Goal: Transaction & Acquisition: Purchase product/service

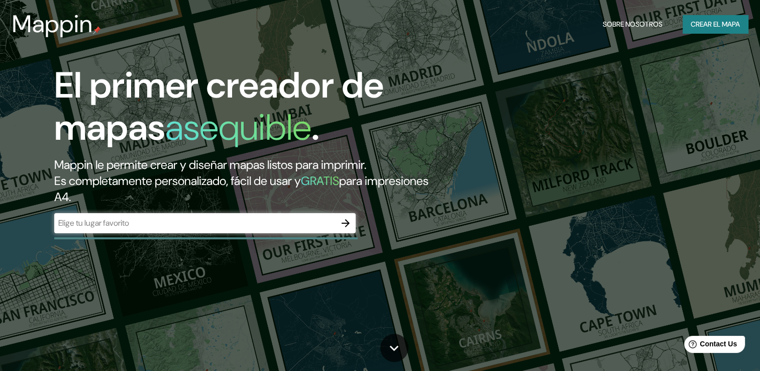
click at [252, 230] on div "​" at bounding box center [204, 223] width 301 height 20
click at [146, 222] on input "text" at bounding box center [194, 223] width 281 height 12
paste input "Calle Conde de Bustillo"
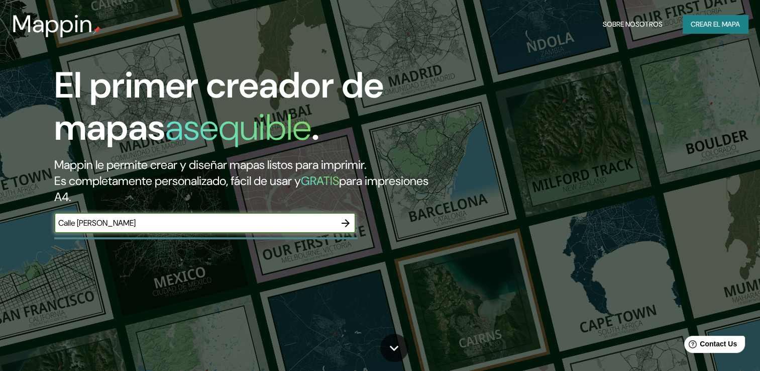
type input "Calle Conde de Bustillo"
click at [155, 226] on input "Calle Conde de Bustillo" at bounding box center [194, 223] width 281 height 12
click at [344, 219] on icon "button" at bounding box center [345, 223] width 12 height 12
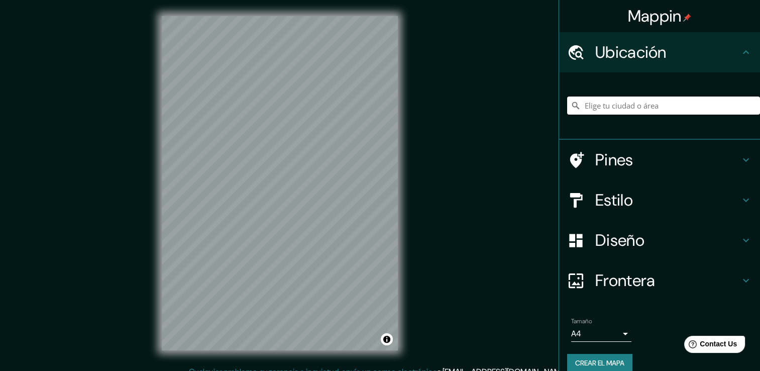
click at [596, 106] on input "Elige tu ciudad o área" at bounding box center [663, 105] width 193 height 18
paste input "Calle Conde de Bustillo"
type input "Calle Condes Bustillo, 41010 Sevilla, provincia de Sevilla, España"
click at [649, 243] on h4 "Diseño" at bounding box center [667, 240] width 145 height 20
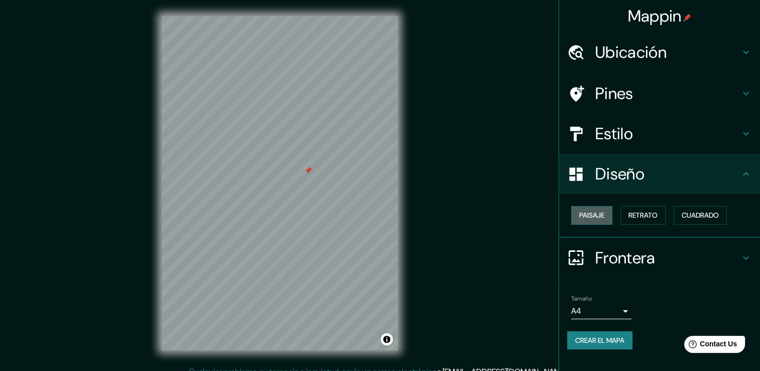
click at [587, 213] on font "Paisaje" at bounding box center [591, 215] width 25 height 13
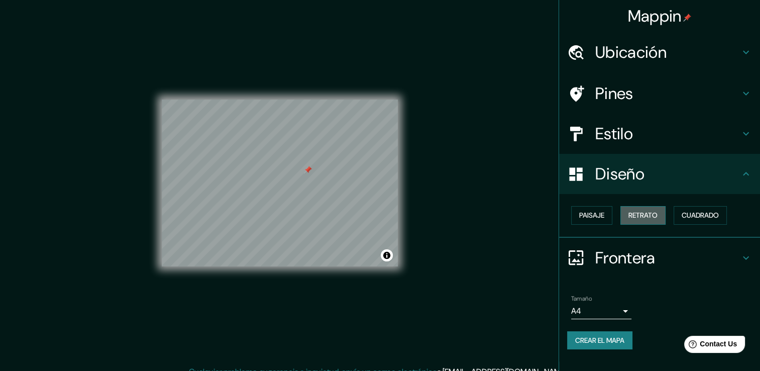
click at [642, 206] on button "Retrato" at bounding box center [642, 215] width 45 height 19
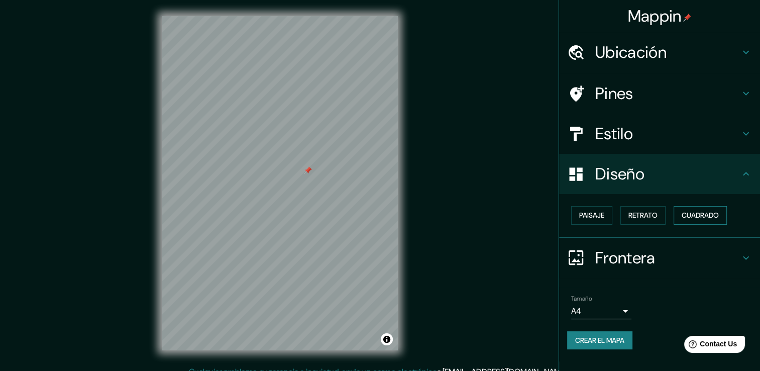
click at [697, 215] on font "Cuadrado" at bounding box center [699, 215] width 37 height 13
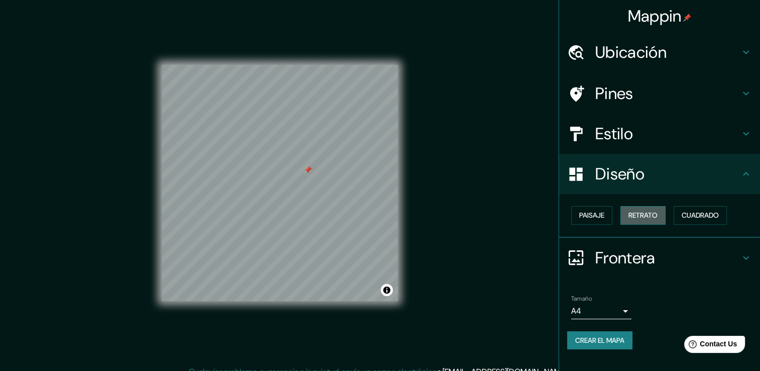
click at [645, 213] on font "Retrato" at bounding box center [642, 215] width 29 height 13
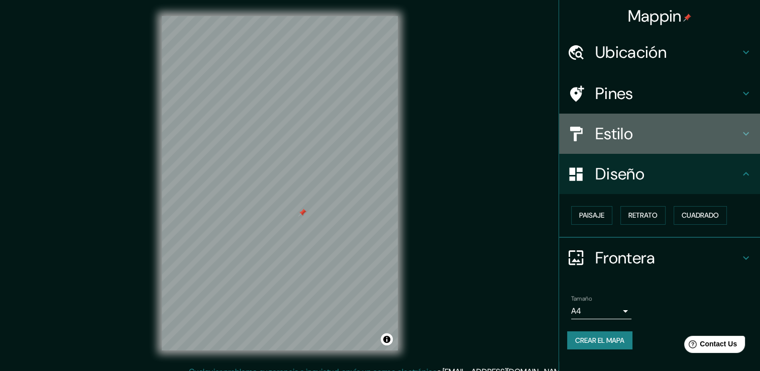
click at [619, 142] on h4 "Estilo" at bounding box center [667, 134] width 145 height 20
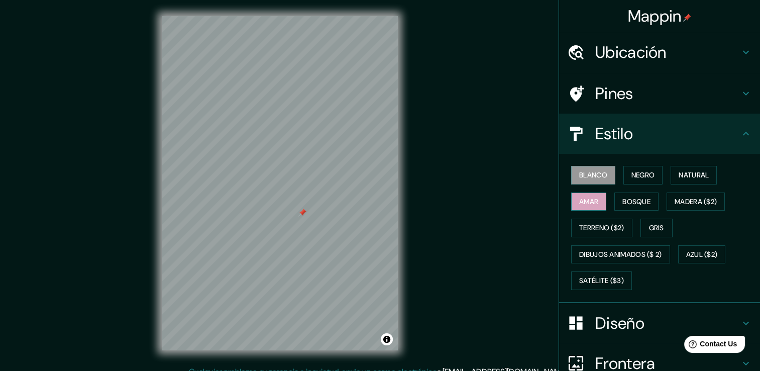
click at [581, 204] on font "Amar" at bounding box center [588, 201] width 19 height 13
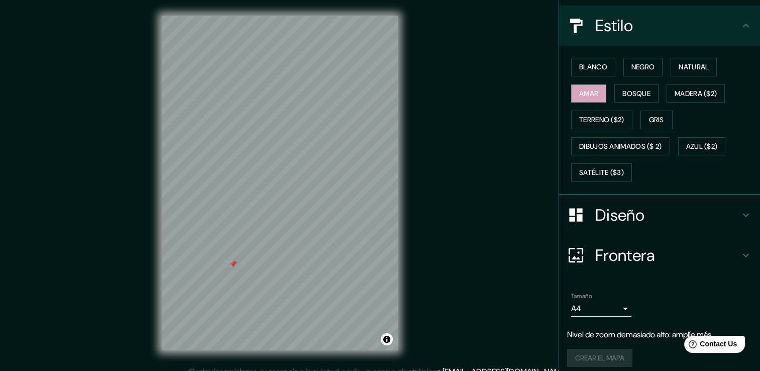
scroll to position [114, 0]
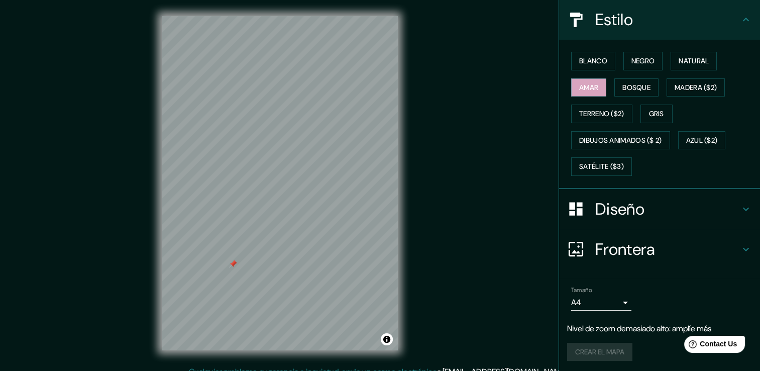
click at [602, 302] on body "Mappin Ubicación Calle Condes Bustillo, 41010 Sevilla, provincia de Sevilla, Es…" at bounding box center [380, 185] width 760 height 371
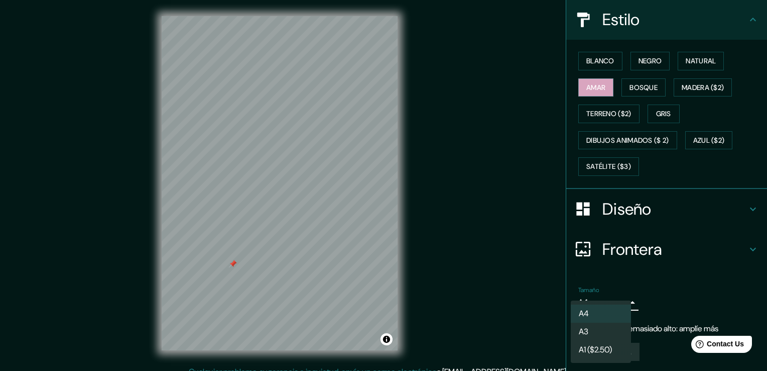
click at [618, 336] on li "A3" at bounding box center [601, 331] width 60 height 18
click at [618, 299] on body "Mappin Ubicación Calle Condes Bustillo, 41010 Sevilla, provincia de Sevilla, Es…" at bounding box center [383, 185] width 767 height 371
click at [620, 309] on li "A4" at bounding box center [601, 313] width 60 height 18
type input "single"
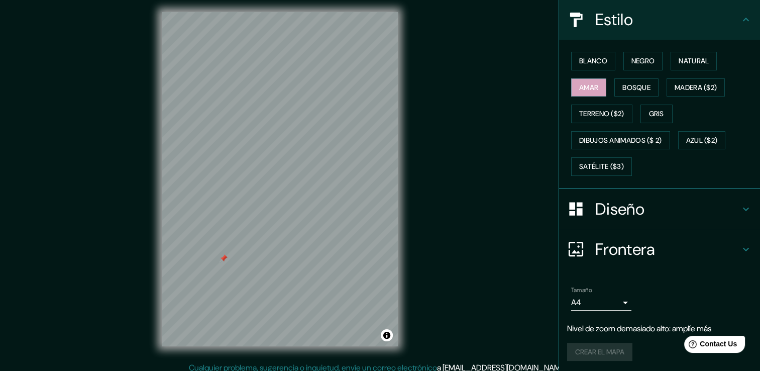
scroll to position [11, 0]
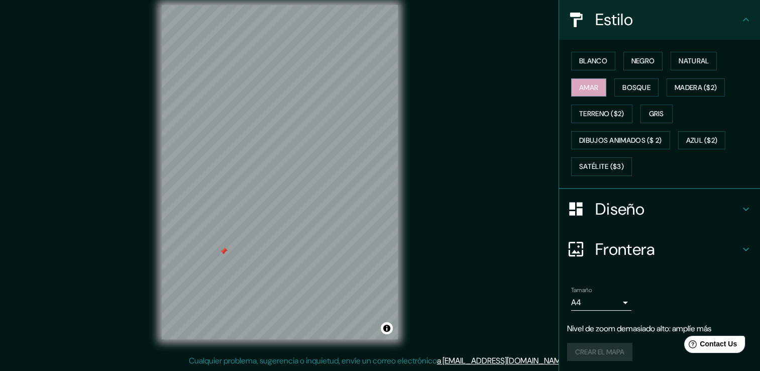
click at [576, 346] on div "Crear el mapa" at bounding box center [659, 351] width 185 height 19
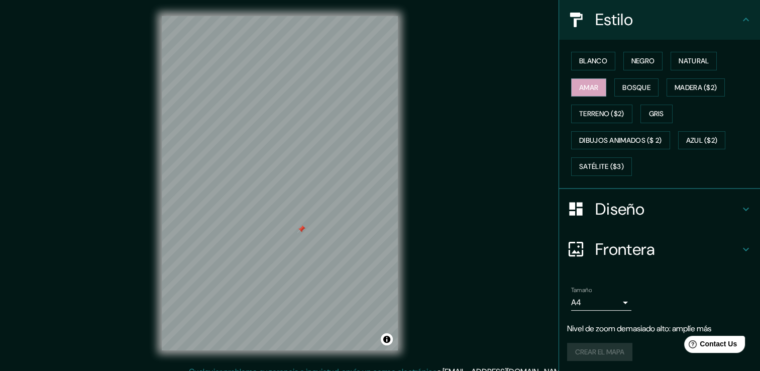
scroll to position [94, 0]
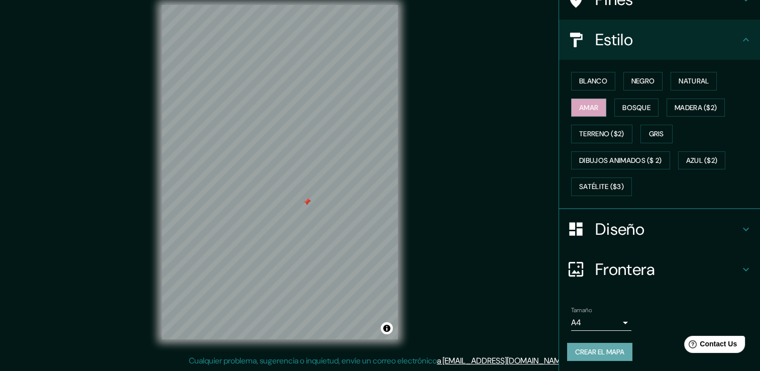
click at [611, 349] on font "Crear el mapa" at bounding box center [599, 351] width 49 height 13
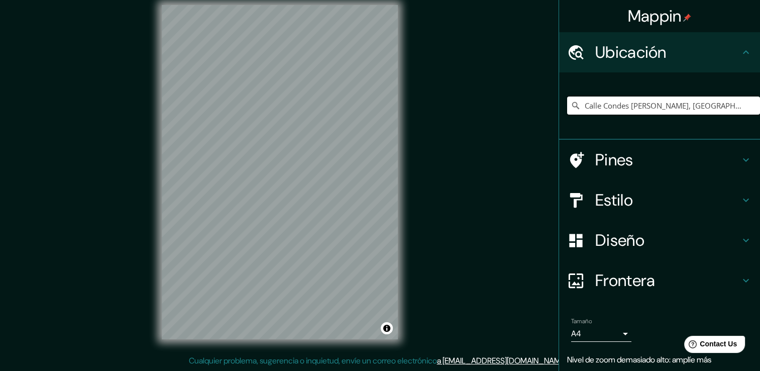
click at [679, 107] on input "Calle Condes [PERSON_NAME], [GEOGRAPHIC_DATA], [GEOGRAPHIC_DATA][PERSON_NAME], …" at bounding box center [663, 105] width 193 height 18
click at [730, 99] on input "Calle Condes Bustillo, 41010 Sevilla, provincia de Sevilla, España" at bounding box center [663, 105] width 193 height 18
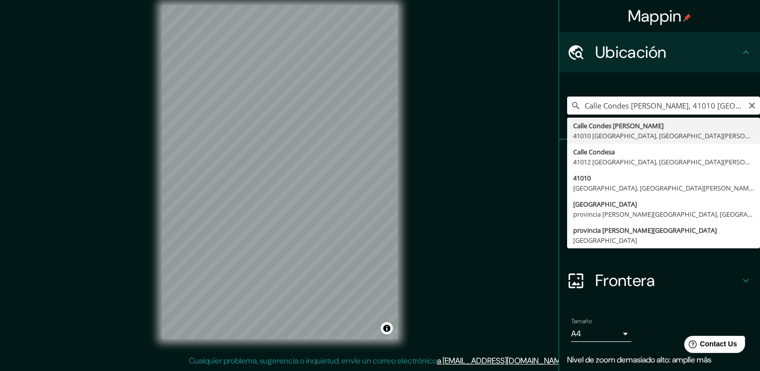
type input "Calle Condes Bustillo, 41010 Sevilla, provincia de Sevilla, España"
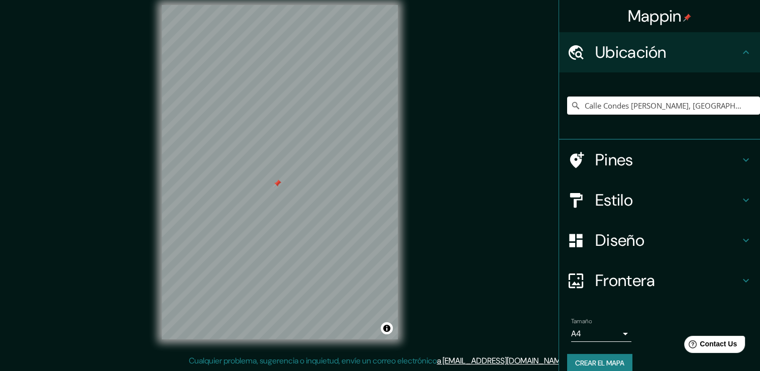
click at [609, 359] on font "Crear el mapa" at bounding box center [599, 362] width 49 height 13
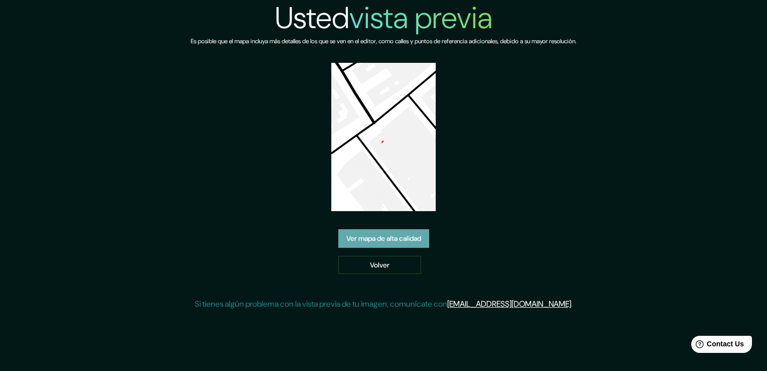
click at [419, 240] on link "Ver mapa de alta calidad" at bounding box center [383, 238] width 91 height 19
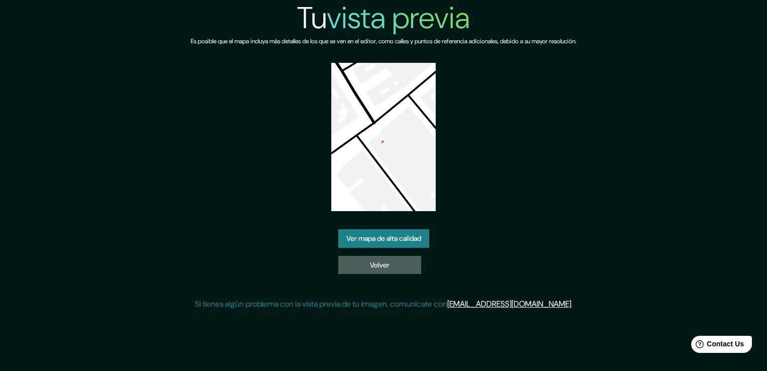
click at [407, 263] on link "Volver" at bounding box center [379, 265] width 83 height 19
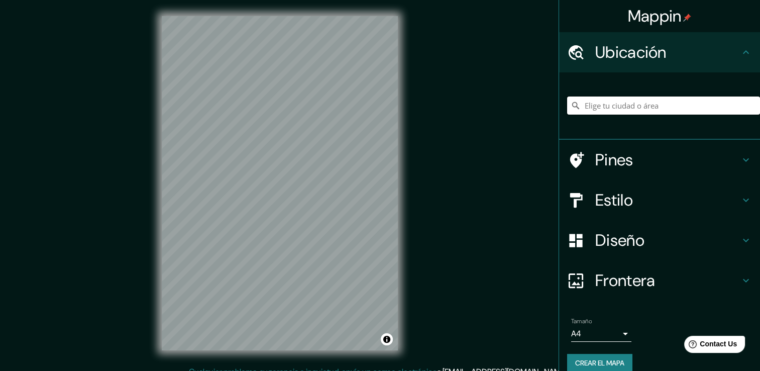
click at [603, 110] on input "Elige tu ciudad o área" at bounding box center [663, 105] width 193 height 18
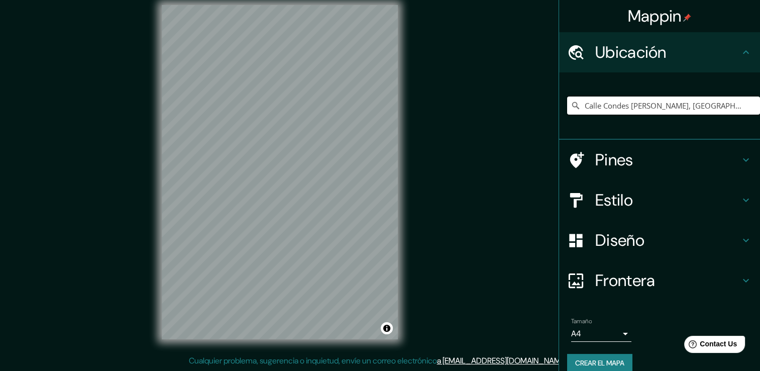
click at [715, 101] on input "Calle Condes [PERSON_NAME], [GEOGRAPHIC_DATA], [GEOGRAPHIC_DATA][PERSON_NAME], …" at bounding box center [663, 105] width 193 height 18
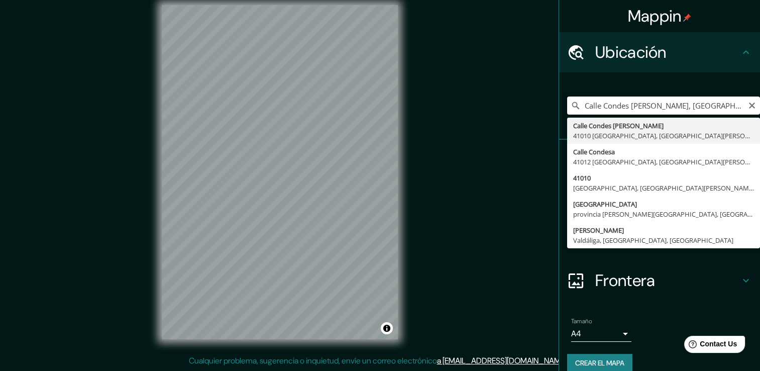
type input "Calle Condes [PERSON_NAME], [GEOGRAPHIC_DATA], [GEOGRAPHIC_DATA][PERSON_NAME], …"
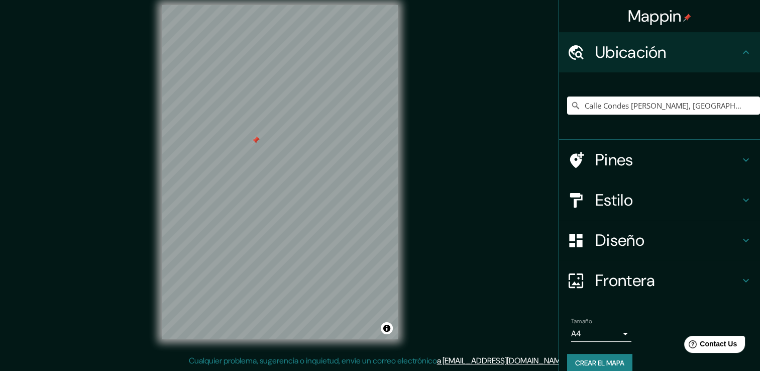
click at [254, 138] on div at bounding box center [256, 140] width 8 height 8
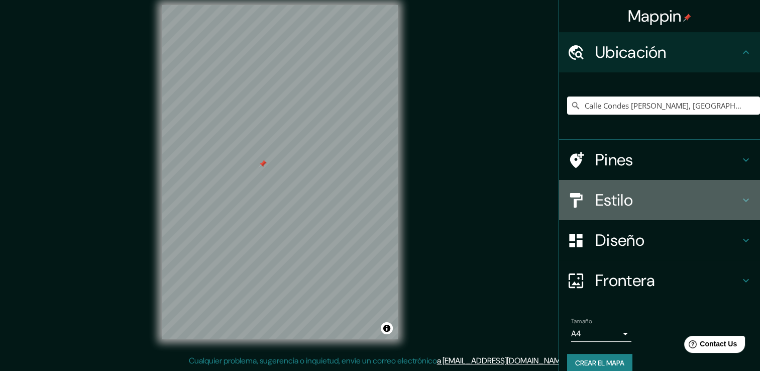
click at [653, 202] on h4 "Estilo" at bounding box center [667, 200] width 145 height 20
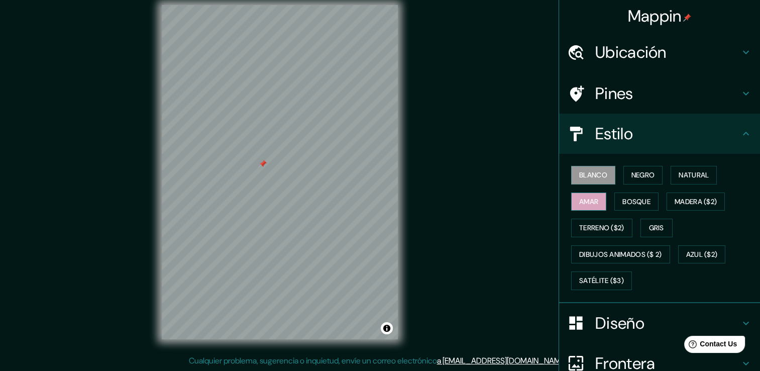
click at [584, 198] on font "Amar" at bounding box center [588, 201] width 19 height 13
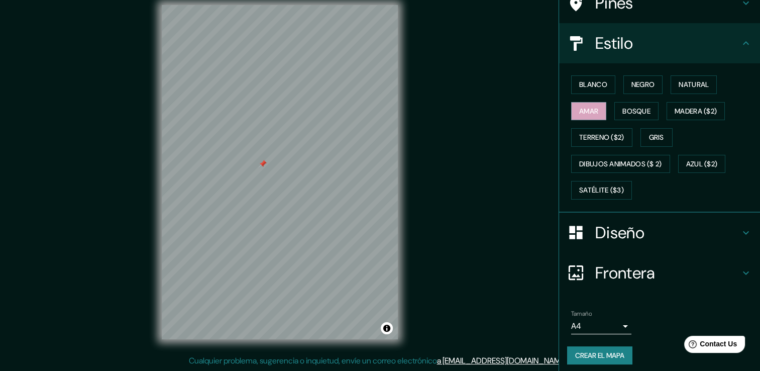
scroll to position [94, 0]
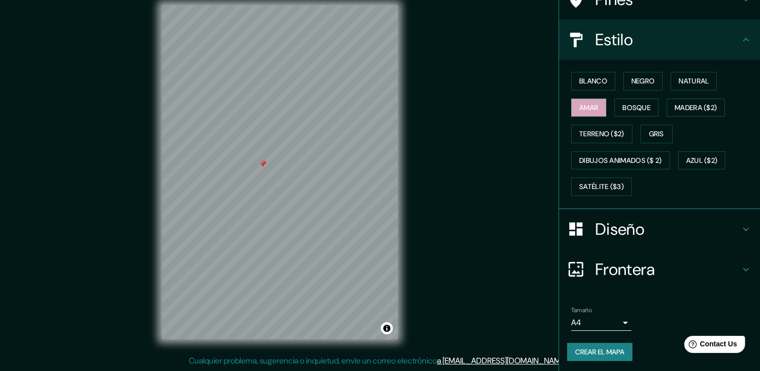
click at [594, 349] on font "Crear el mapa" at bounding box center [599, 351] width 49 height 13
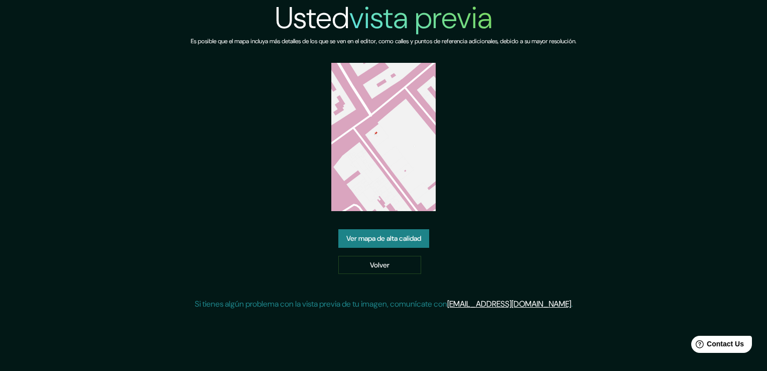
click at [399, 228] on div "Usted vista previa Es posible que el mapa incluya más detalles de los que se ve…" at bounding box center [384, 159] width 386 height 318
click at [405, 236] on link "Ver mapa de alta calidad" at bounding box center [383, 238] width 91 height 19
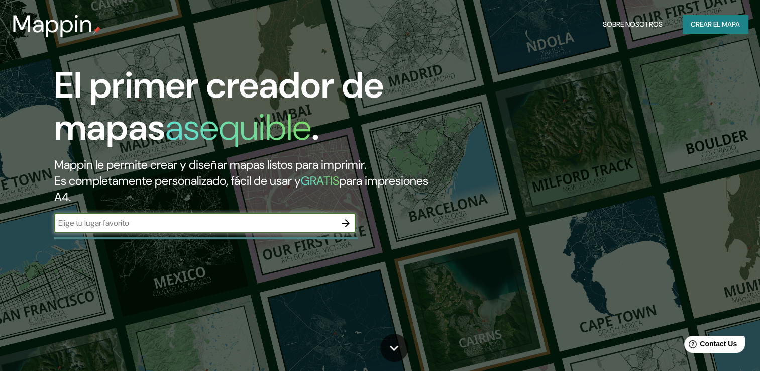
click at [264, 223] on input "text" at bounding box center [194, 223] width 281 height 12
type input "[GEOGRAPHIC_DATA]"
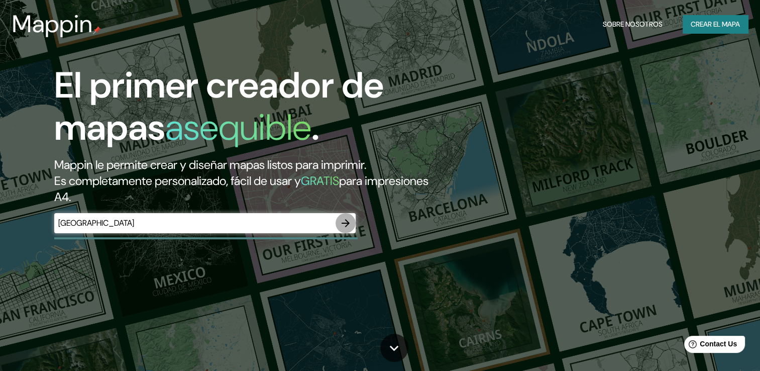
click at [348, 224] on icon "button" at bounding box center [345, 223] width 12 height 12
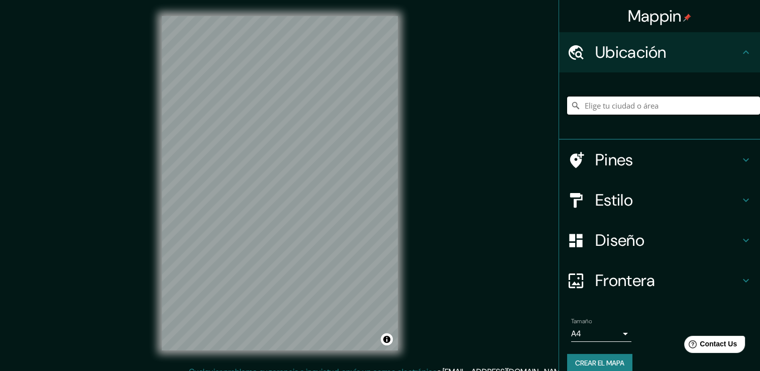
click at [664, 103] on input "Elige tu ciudad o área" at bounding box center [663, 105] width 193 height 18
click at [697, 102] on input "[GEOGRAPHIC_DATA], [GEOGRAPHIC_DATA][PERSON_NAME], [GEOGRAPHIC_DATA]" at bounding box center [663, 105] width 193 height 18
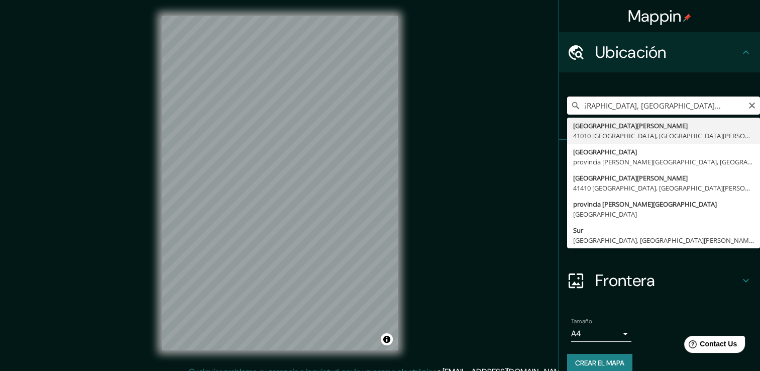
scroll to position [0, 24]
type input "[GEOGRAPHIC_DATA][PERSON_NAME], [GEOGRAPHIC_DATA][PERSON_NAME], [GEOGRAPHIC_DAT…"
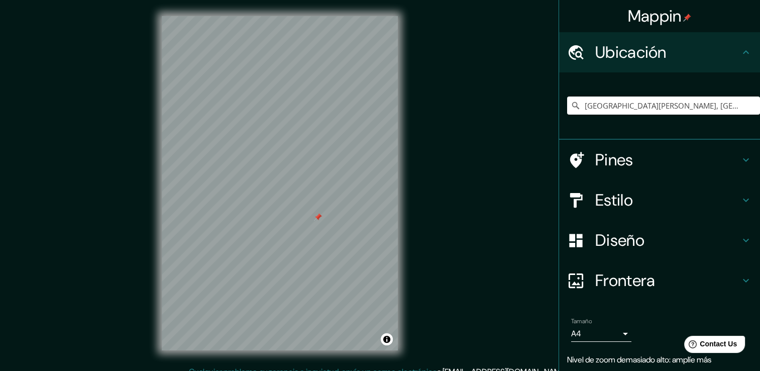
click at [317, 215] on div at bounding box center [318, 217] width 8 height 8
click at [748, 107] on icon "Claro" at bounding box center [752, 105] width 8 height 8
click at [328, 248] on div at bounding box center [329, 248] width 8 height 8
click at [703, 104] on input "[GEOGRAPHIC_DATA], [GEOGRAPHIC_DATA][PERSON_NAME], [GEOGRAPHIC_DATA]" at bounding box center [663, 105] width 193 height 18
click at [729, 108] on input "[GEOGRAPHIC_DATA], [GEOGRAPHIC_DATA][PERSON_NAME], [GEOGRAPHIC_DATA]" at bounding box center [663, 105] width 193 height 18
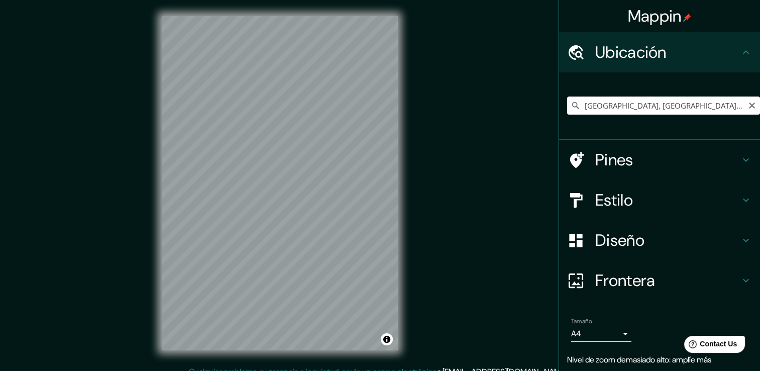
click at [696, 102] on input "[GEOGRAPHIC_DATA], [GEOGRAPHIC_DATA][PERSON_NAME], [GEOGRAPHIC_DATA]" at bounding box center [663, 105] width 193 height 18
click at [704, 107] on input "[GEOGRAPHIC_DATA], [GEOGRAPHIC_DATA][PERSON_NAME], [GEOGRAPHIC_DATA]" at bounding box center [663, 105] width 193 height 18
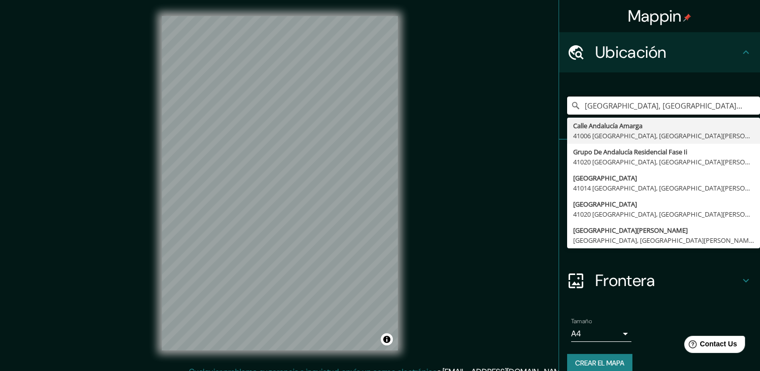
type input "[GEOGRAPHIC_DATA], [GEOGRAPHIC_DATA][PERSON_NAME], [GEOGRAPHIC_DATA]"
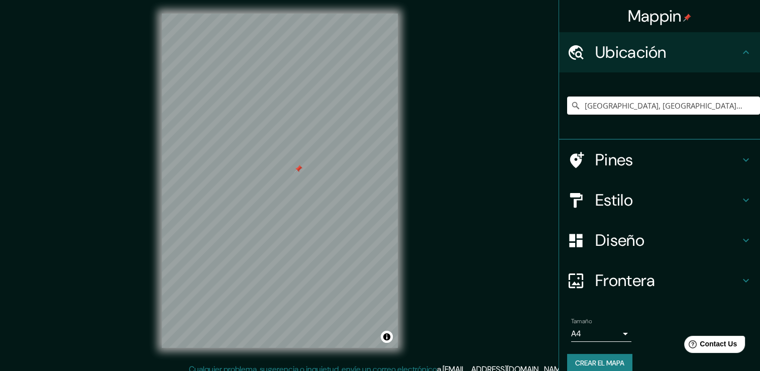
scroll to position [11, 0]
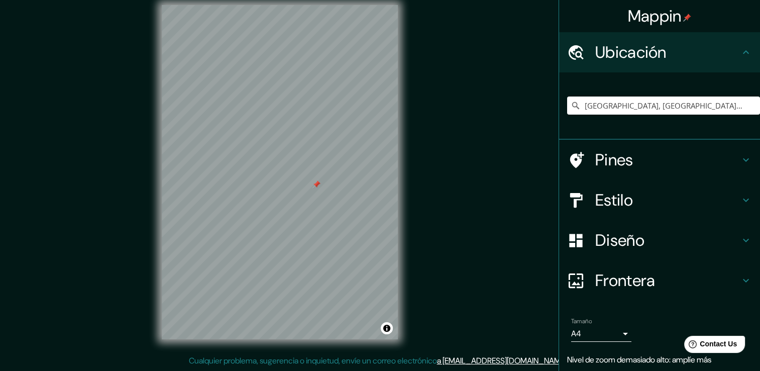
click at [315, 181] on div at bounding box center [316, 184] width 8 height 8
click at [287, 232] on div at bounding box center [291, 236] width 8 height 8
click at [283, 232] on div at bounding box center [287, 235] width 8 height 8
click at [285, 236] on div at bounding box center [284, 234] width 8 height 8
